Goal: Information Seeking & Learning: Find specific fact

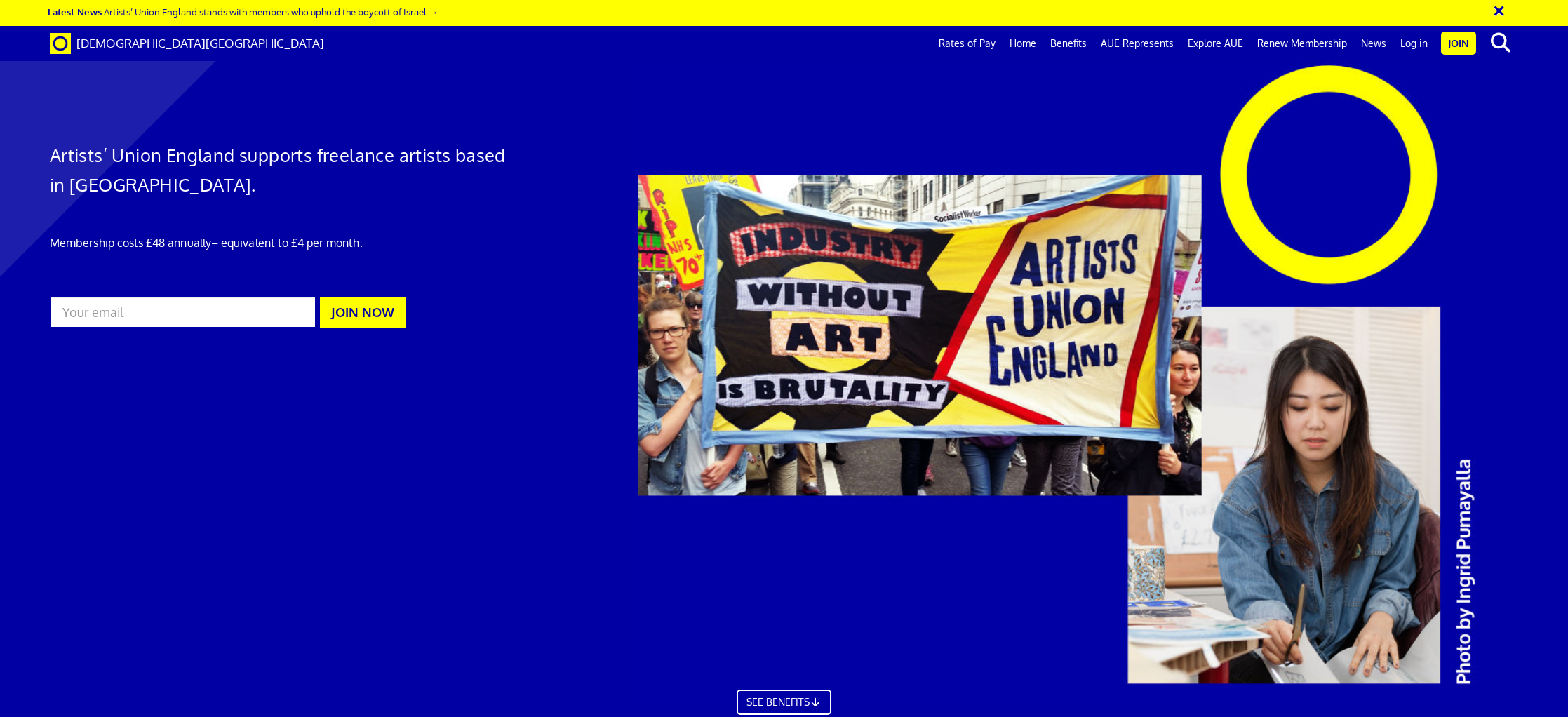
scroll to position [0, 31]
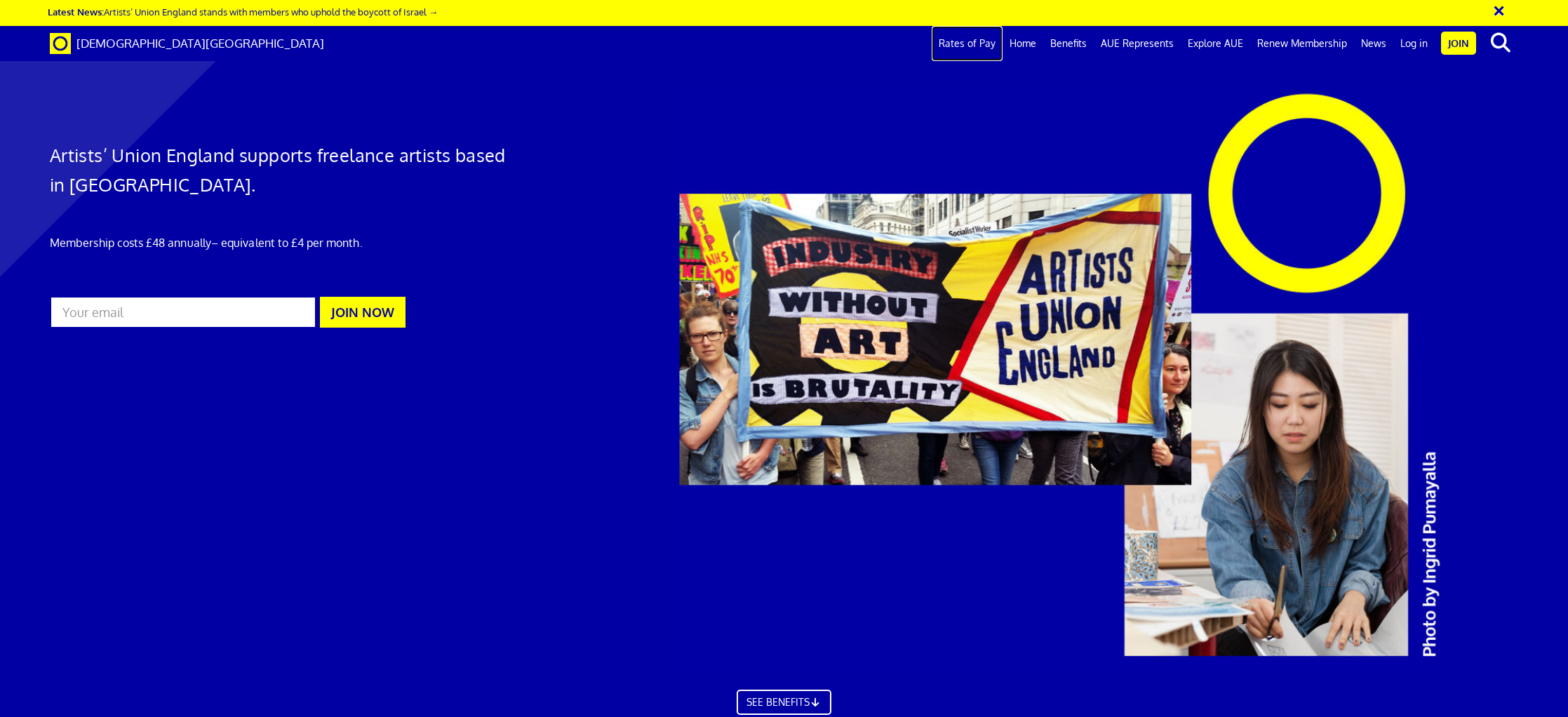
click at [947, 45] on link "Rates of Pay" at bounding box center [966, 43] width 71 height 35
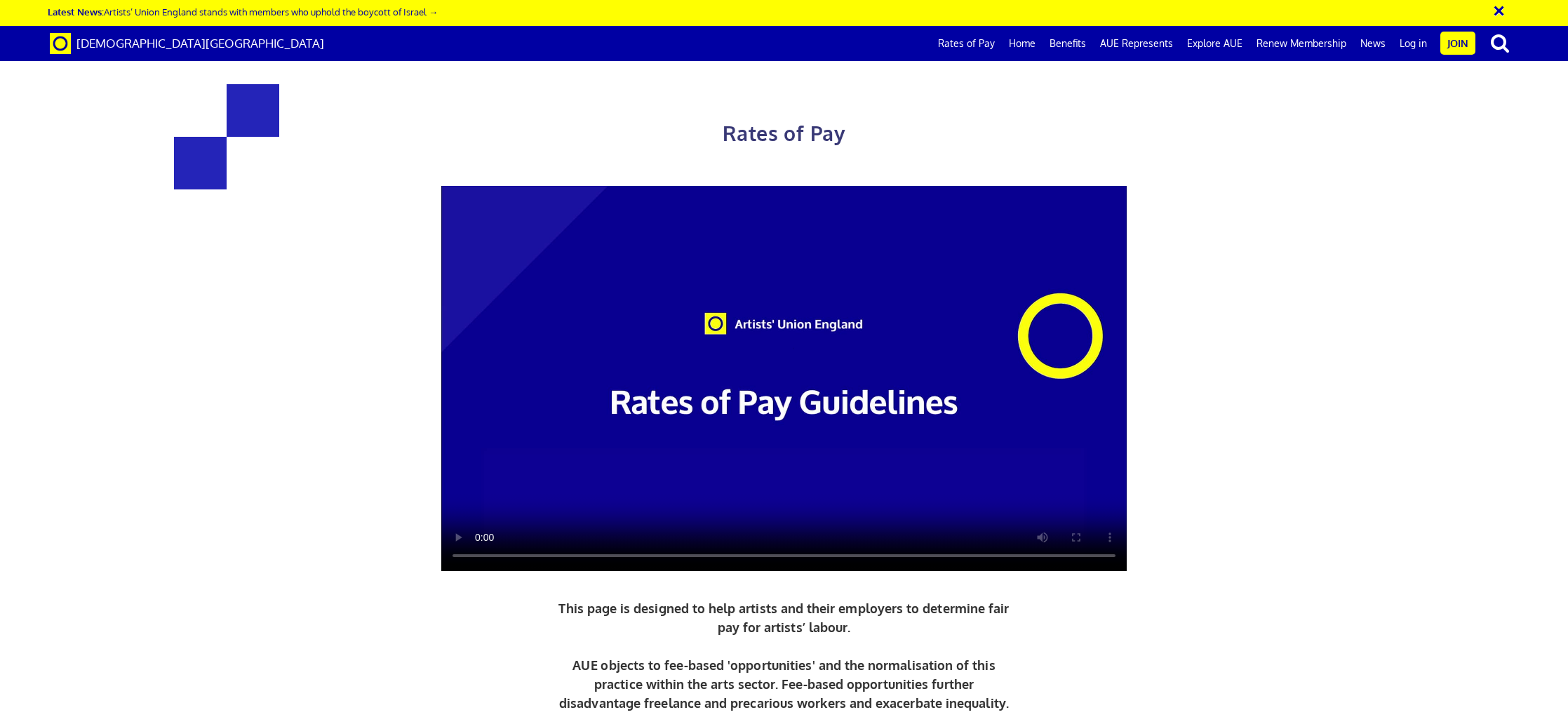
scroll to position [919, 0]
drag, startPoint x: 1104, startPoint y: 160, endPoint x: 937, endPoint y: 163, distance: 167.0
drag, startPoint x: 1028, startPoint y: 155, endPoint x: 930, endPoint y: 157, distance: 98.0
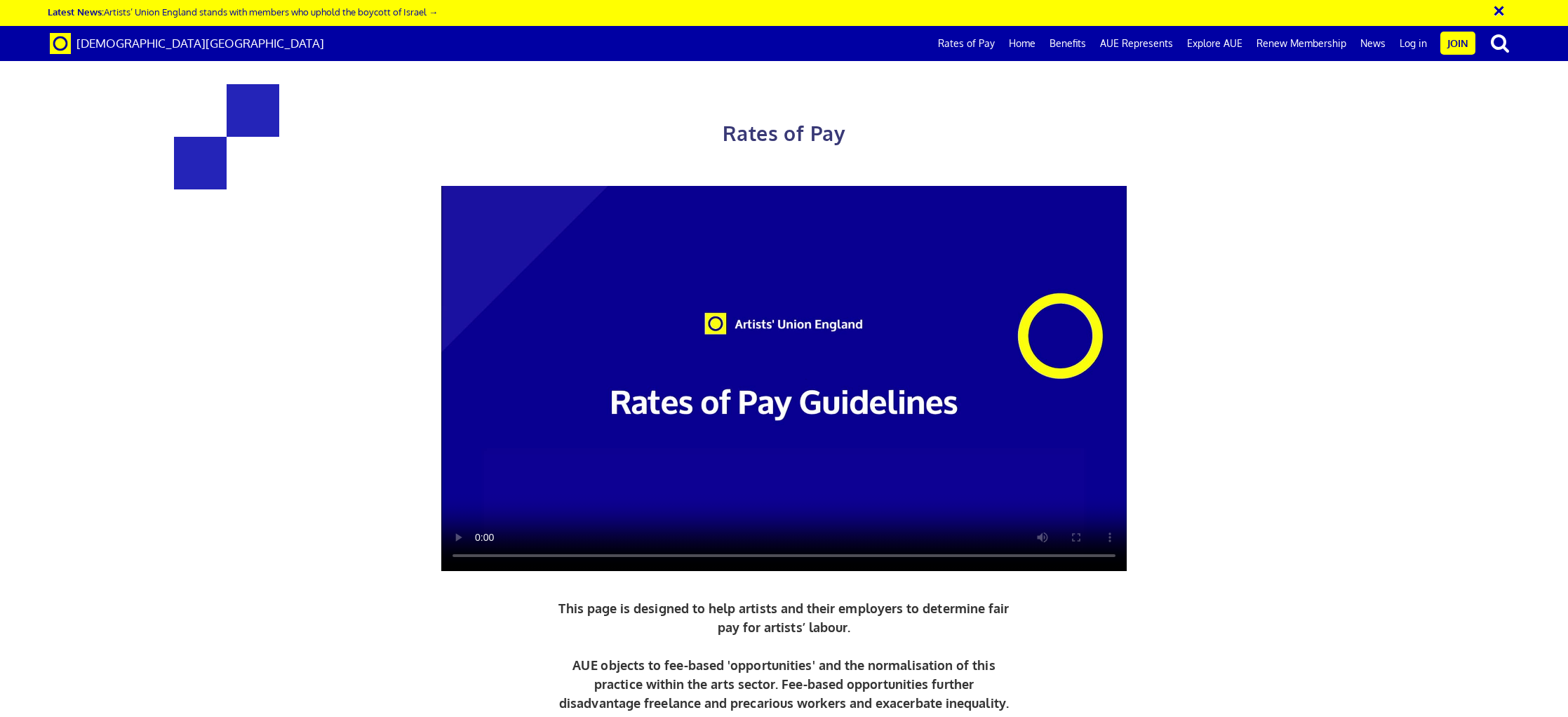
copy h3 "£387.21"
